Goal: Information Seeking & Learning: Learn about a topic

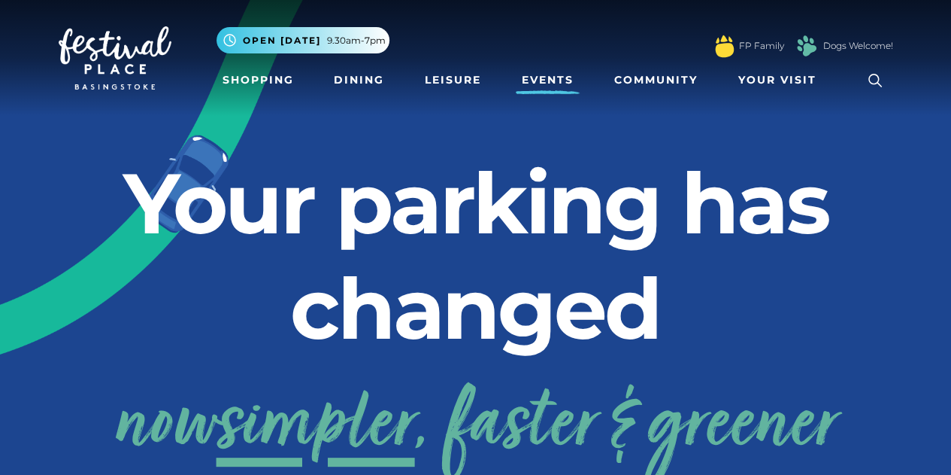
click at [561, 79] on link "Events" at bounding box center [548, 80] width 64 height 28
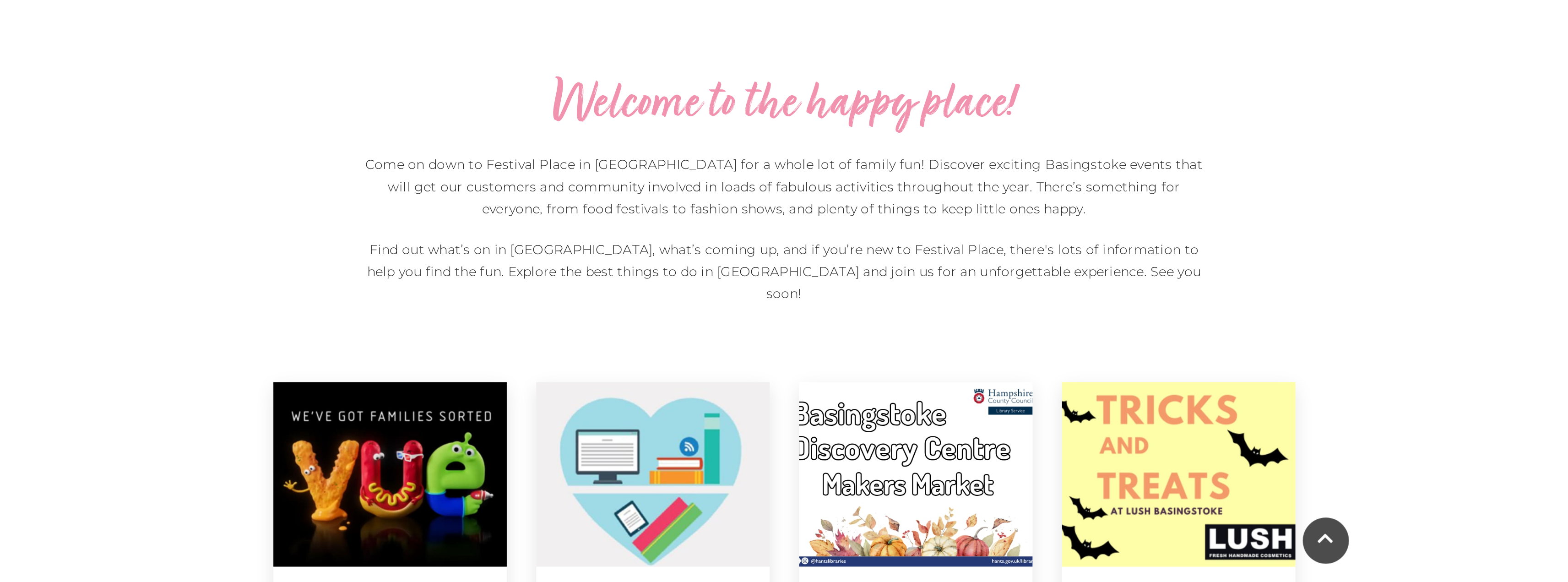
scroll to position [412, 0]
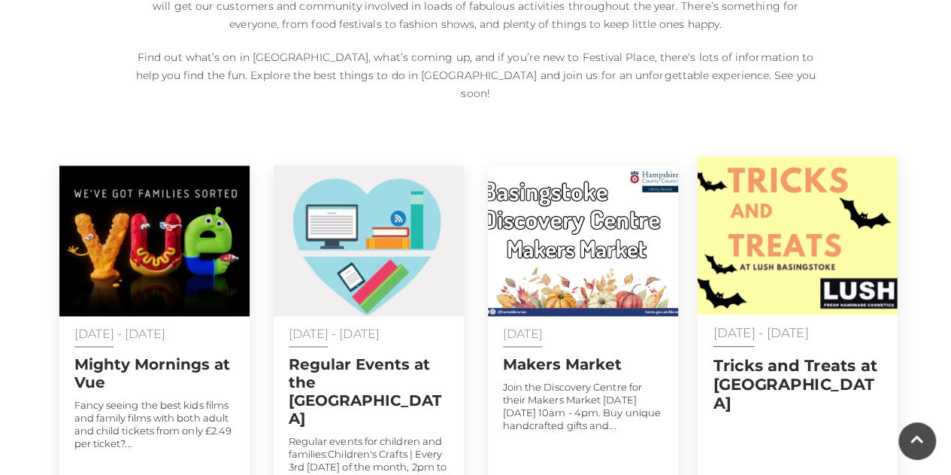
click at [746, 355] on h2 "Tricks and Treats at [GEOGRAPHIC_DATA]" at bounding box center [797, 383] width 168 height 57
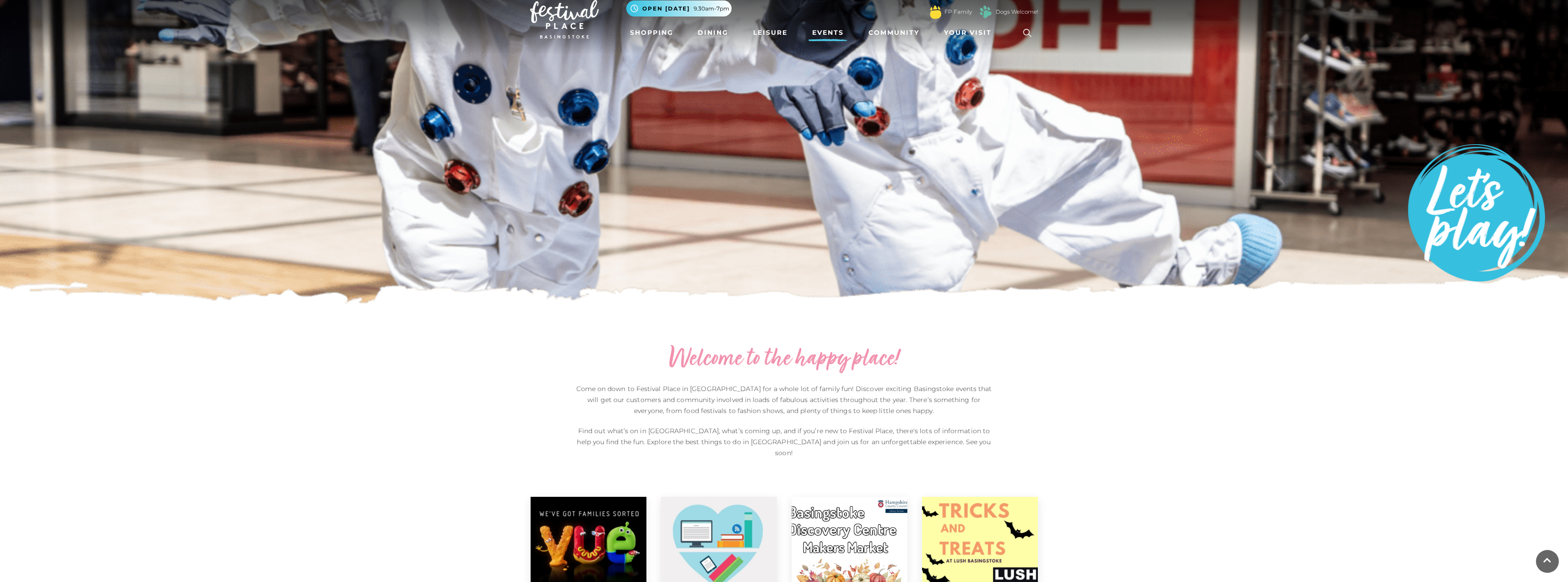
scroll to position [0, 0]
